Goal: Task Accomplishment & Management: Manage account settings

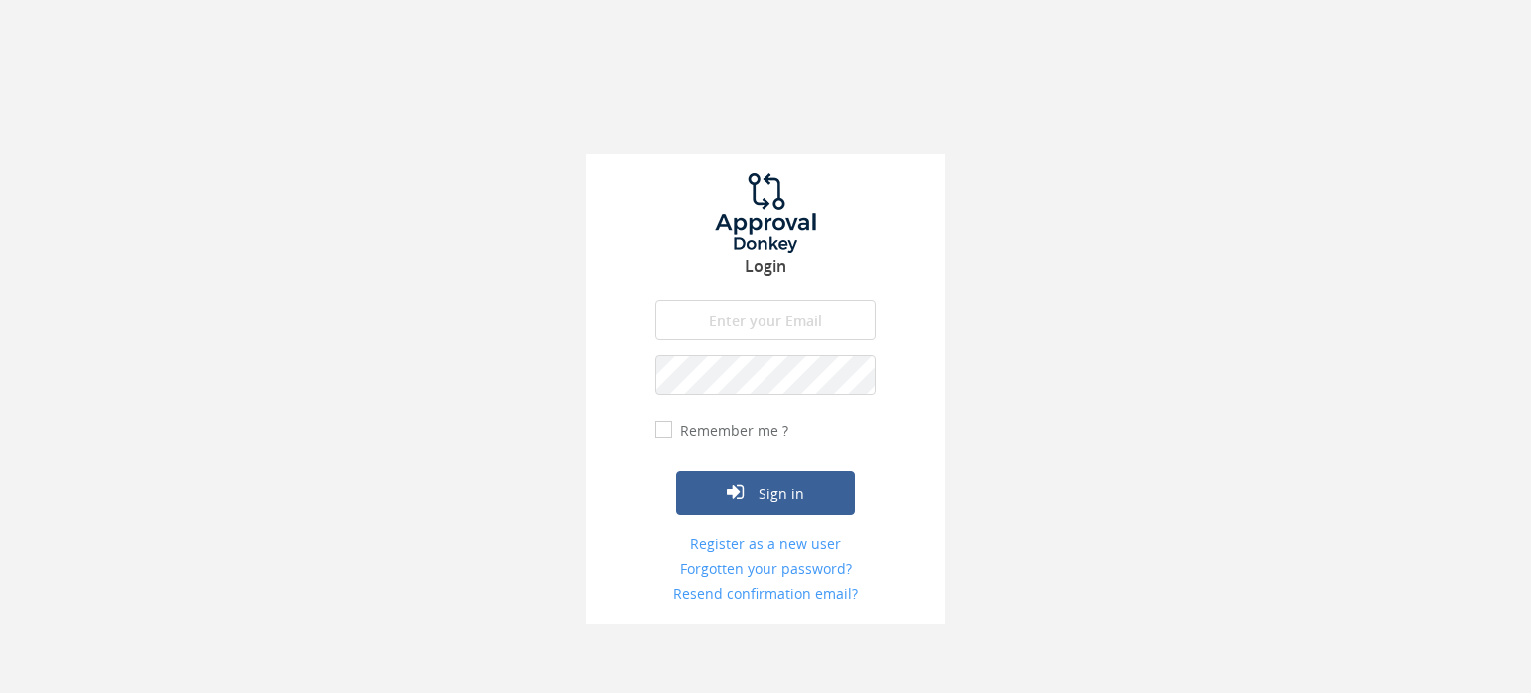
click at [734, 310] on input "email" at bounding box center [765, 320] width 221 height 40
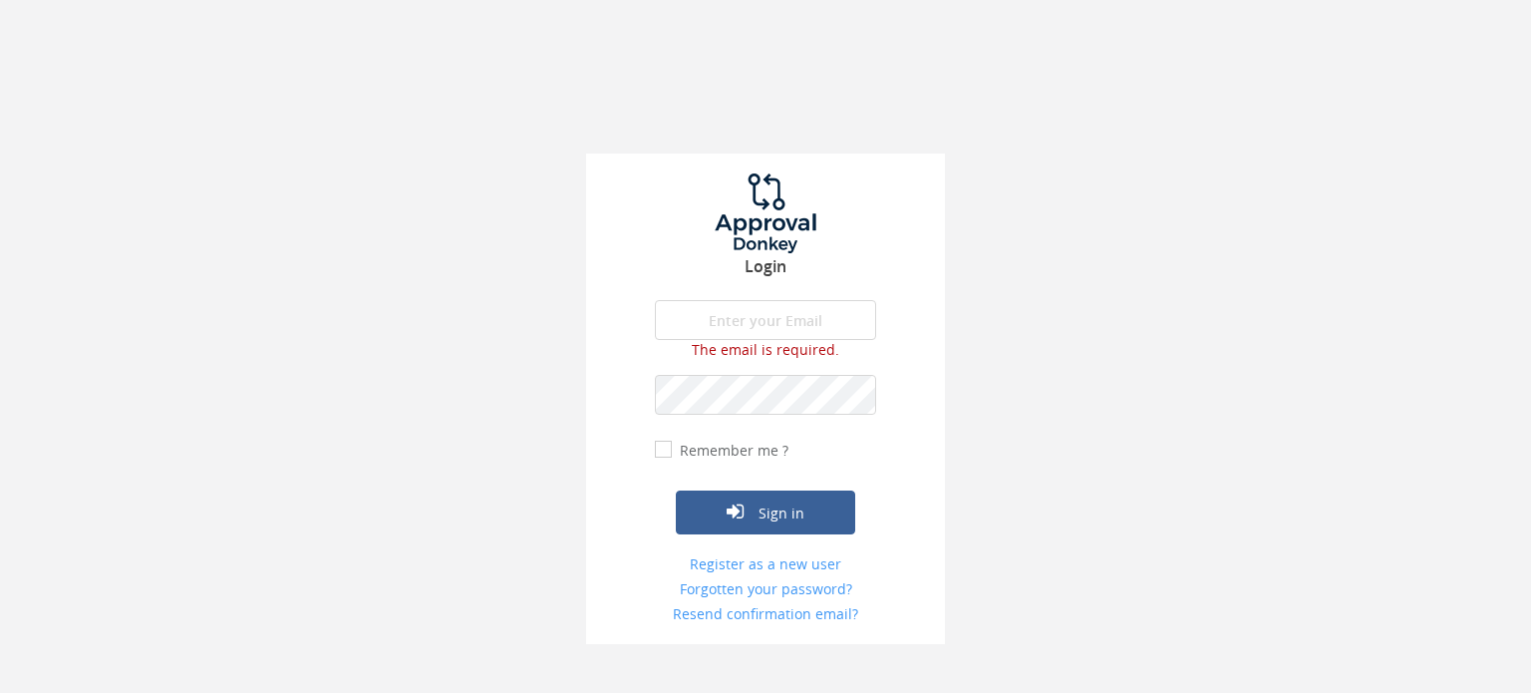
type input "[EMAIL_ADDRESS][PERSON_NAME][DOMAIN_NAME]"
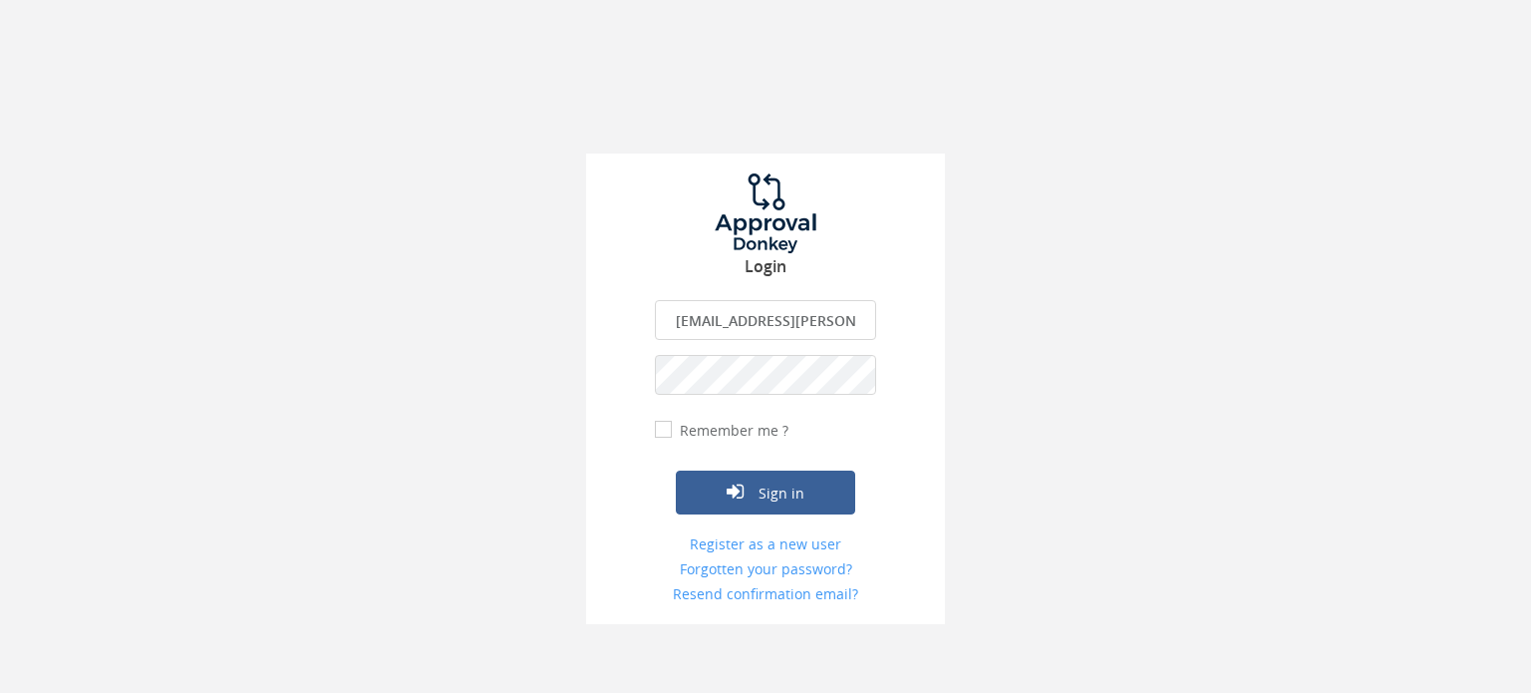
click at [659, 427] on input "Remember me ?" at bounding box center [661, 430] width 13 height 13
checkbox input "true"
click at [738, 489] on icon "submit" at bounding box center [735, 491] width 17 height 20
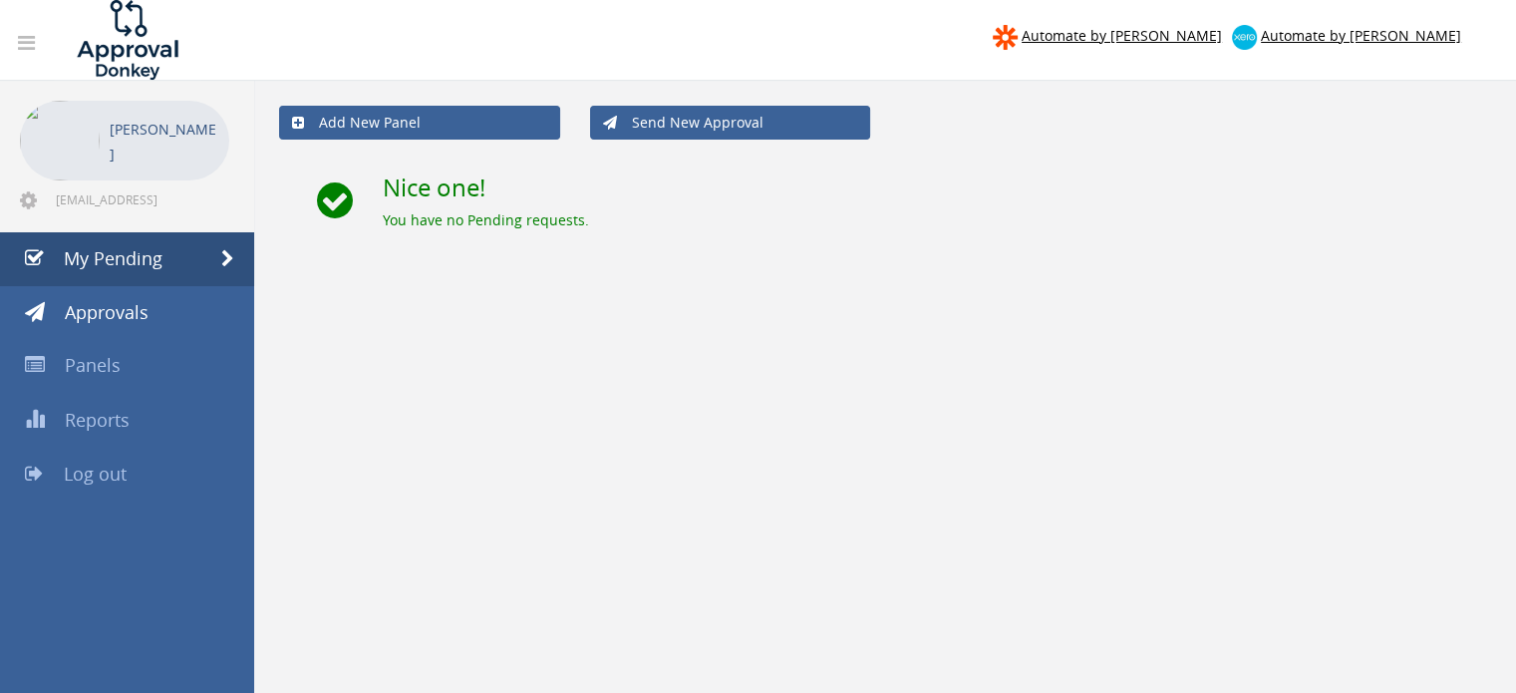
drag, startPoint x: 144, startPoint y: 315, endPoint x: 404, endPoint y: 305, distance: 260.4
click at [404, 305] on div "Add New Panel Send New Approval Nice one! You have no Pending requests." at bounding box center [885, 679] width 1262 height 1196
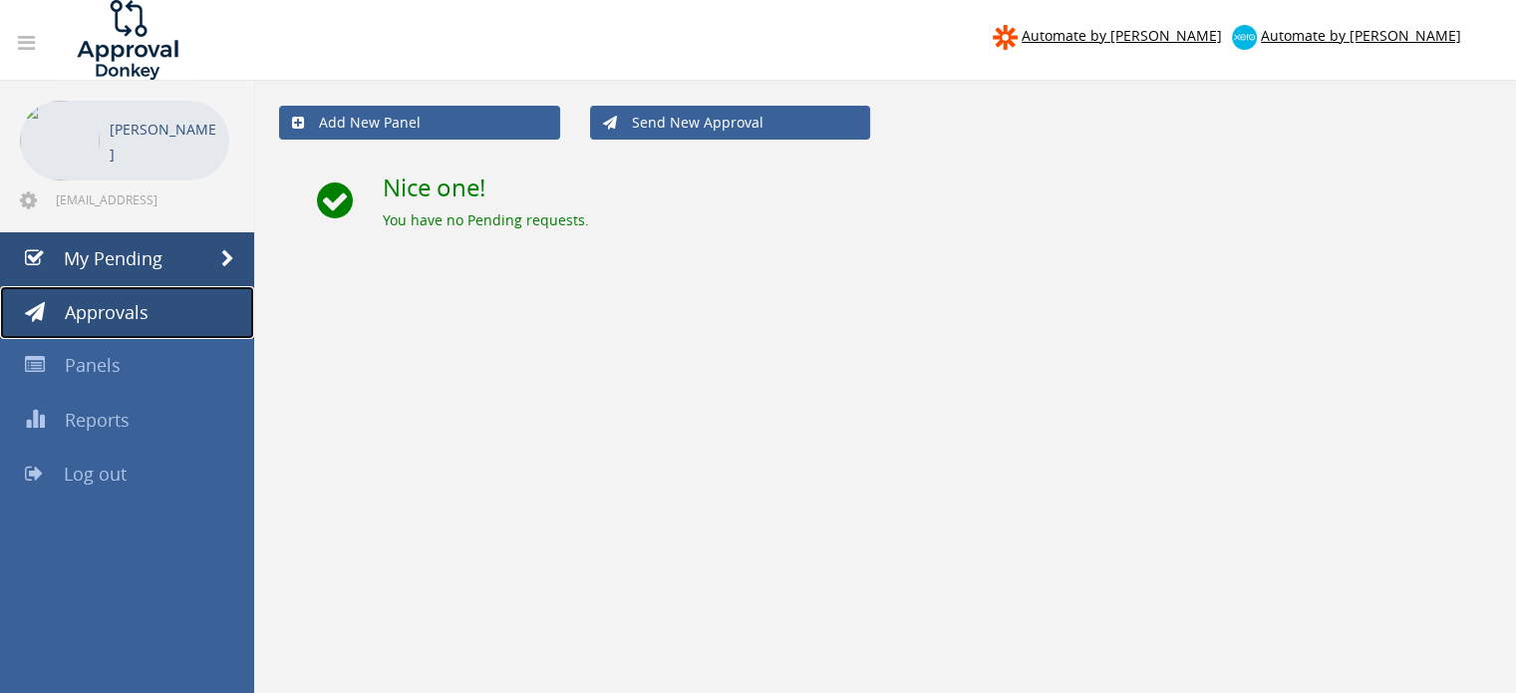
click at [203, 316] on link "Approvals" at bounding box center [127, 313] width 254 height 54
